Goal: Transaction & Acquisition: Download file/media

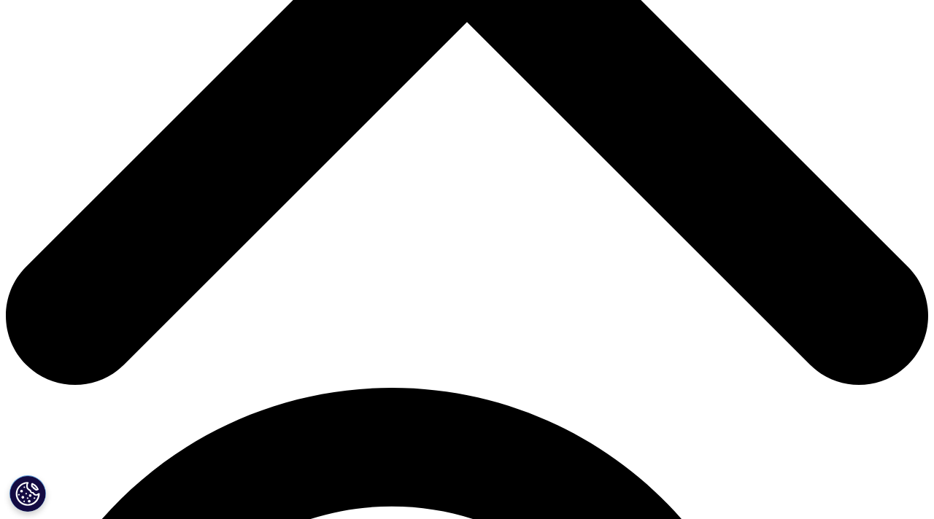
scroll to position [573, 0]
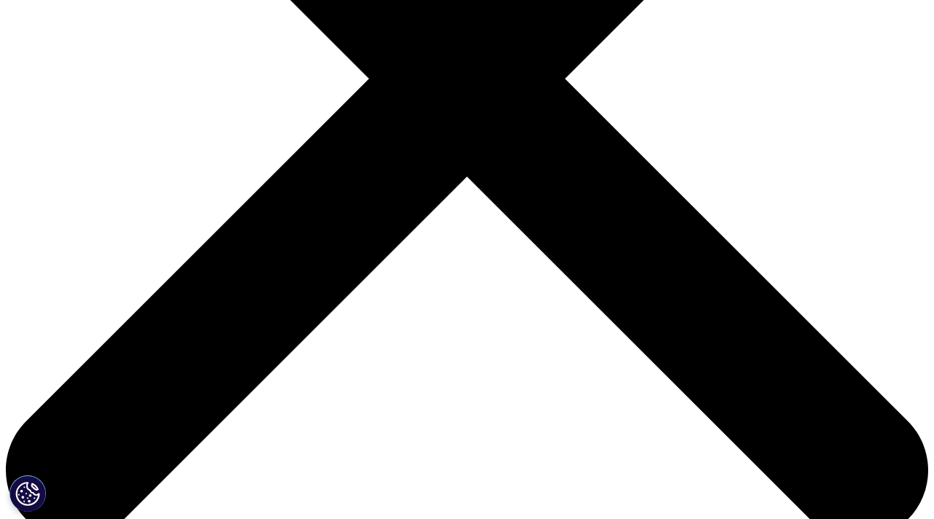
scroll to position [406, 0]
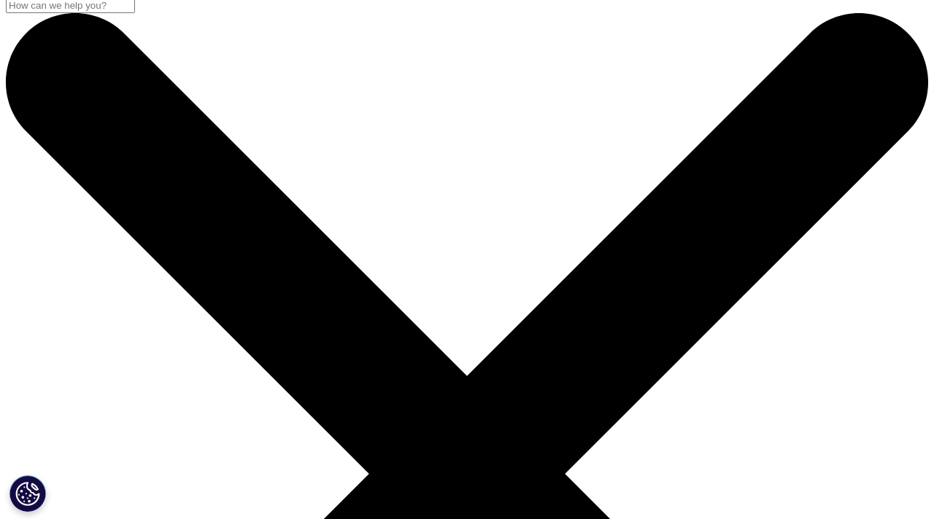
scroll to position [238, 0]
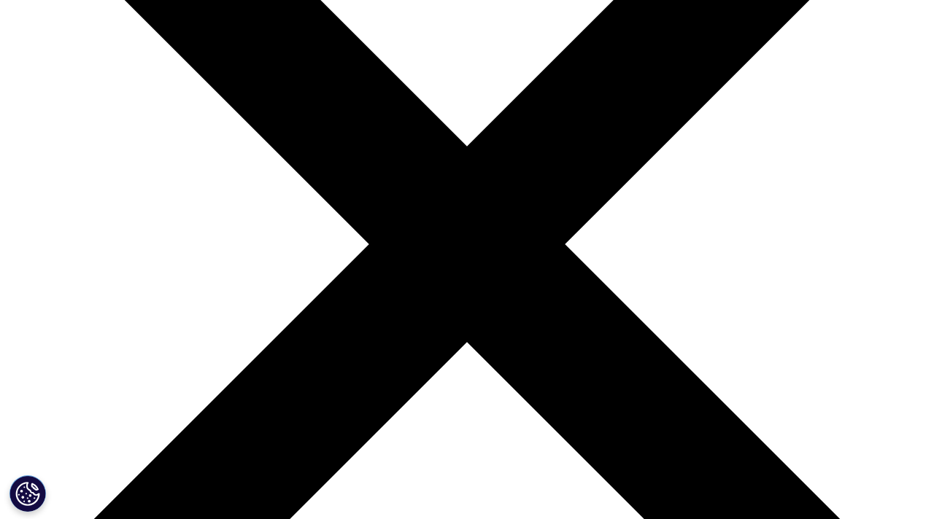
drag, startPoint x: 193, startPoint y: 333, endPoint x: 349, endPoint y: 337, distance: 156.2
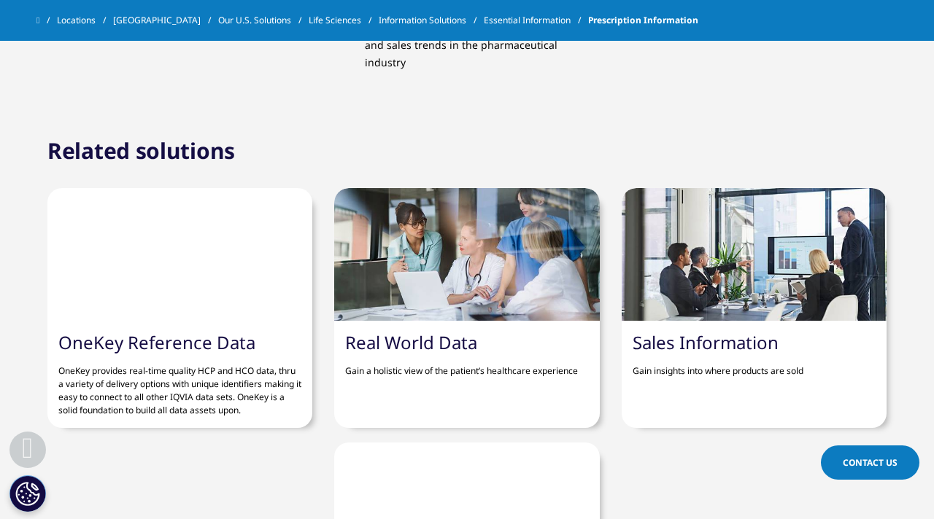
scroll to position [1385, 0]
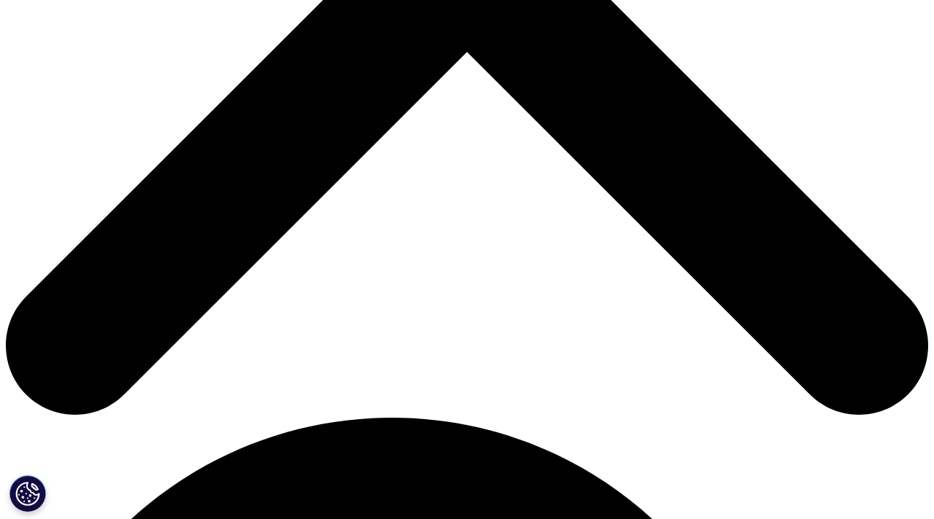
scroll to position [557, 0]
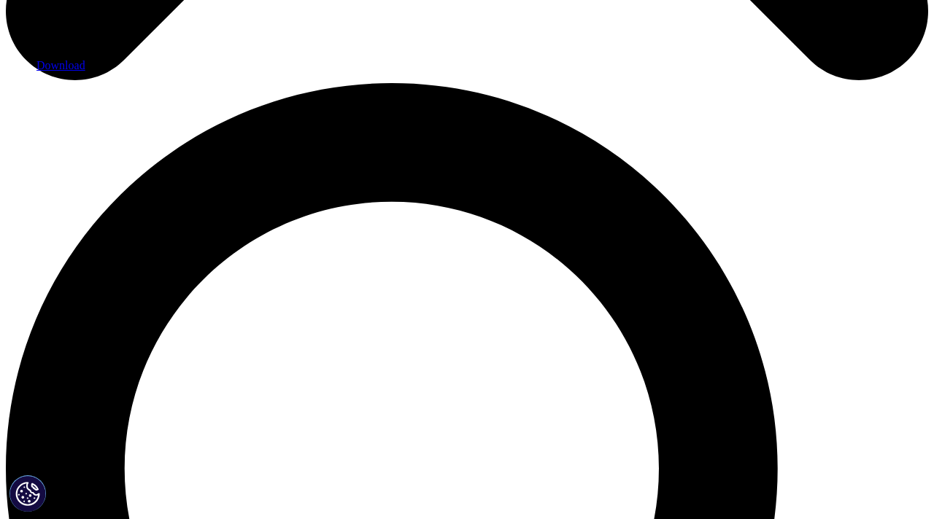
scroll to position [1040, 0]
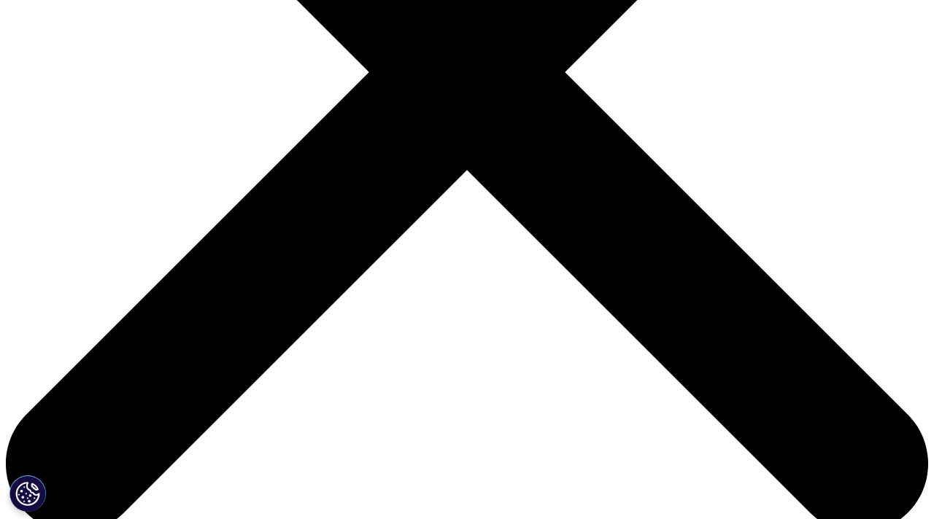
scroll to position [501, 0]
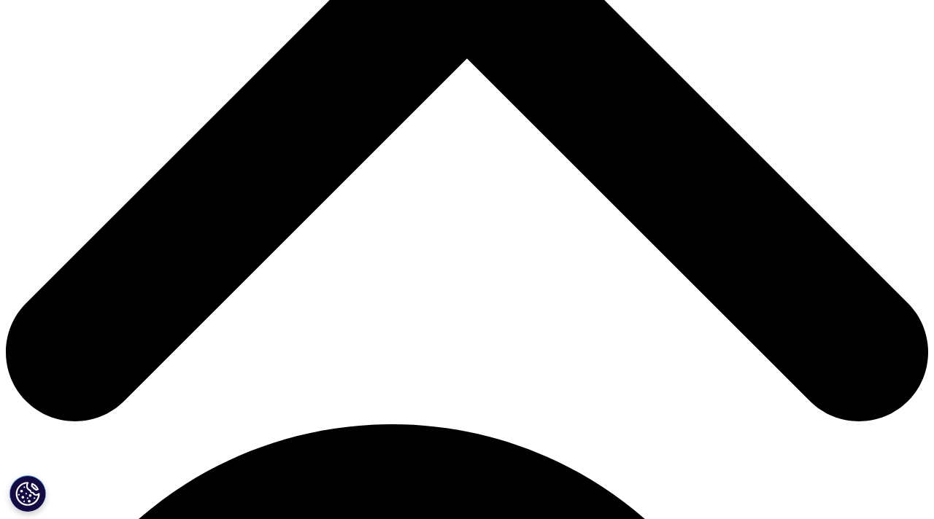
scroll to position [528, 0]
